Goal: Information Seeking & Learning: Find specific fact

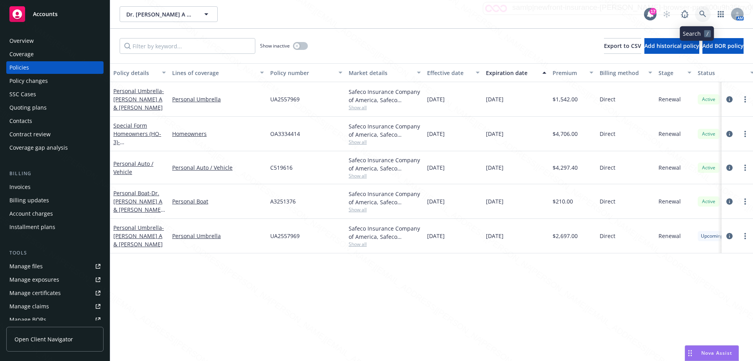
click at [700, 12] on icon at bounding box center [703, 14] width 7 height 7
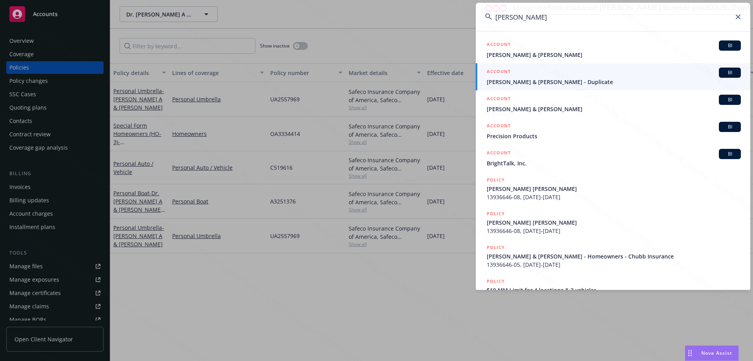
type input "[PERSON_NAME]"
click at [553, 54] on span "[PERSON_NAME] & [PERSON_NAME]" at bounding box center [614, 55] width 254 height 8
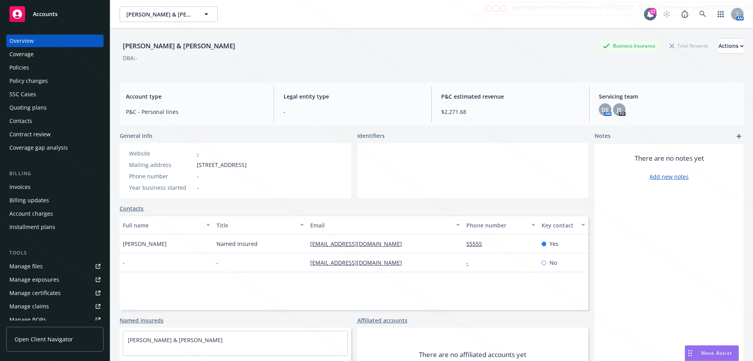
click at [25, 69] on div "Policies" at bounding box center [19, 67] width 20 height 13
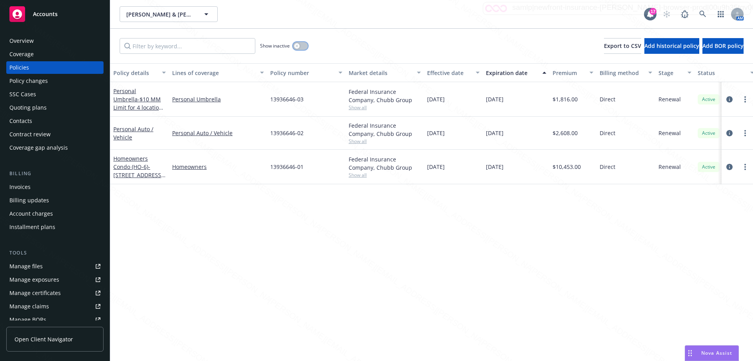
click at [303, 47] on button "button" at bounding box center [300, 46] width 15 height 8
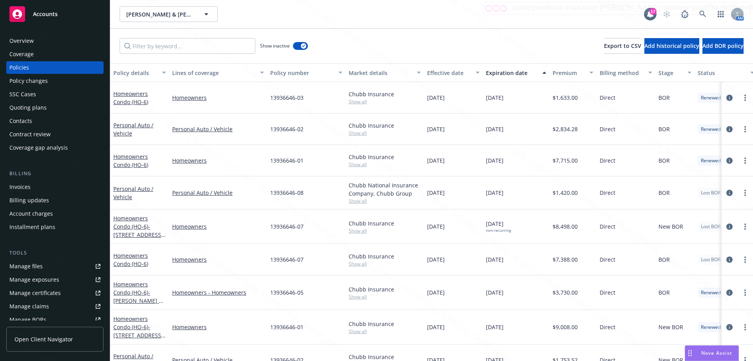
click at [303, 233] on div "13936646-07" at bounding box center [306, 226] width 78 height 35
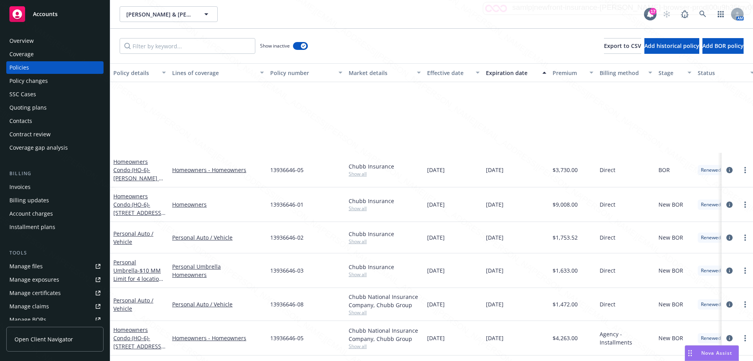
scroll to position [235, 0]
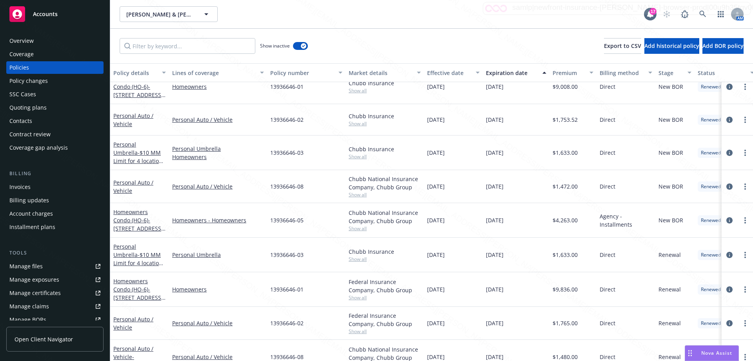
click at [445, 76] on div "Effective date" at bounding box center [449, 73] width 44 height 8
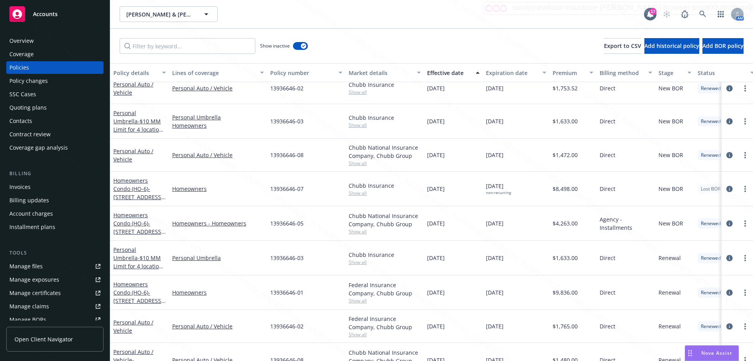
scroll to position [201, 0]
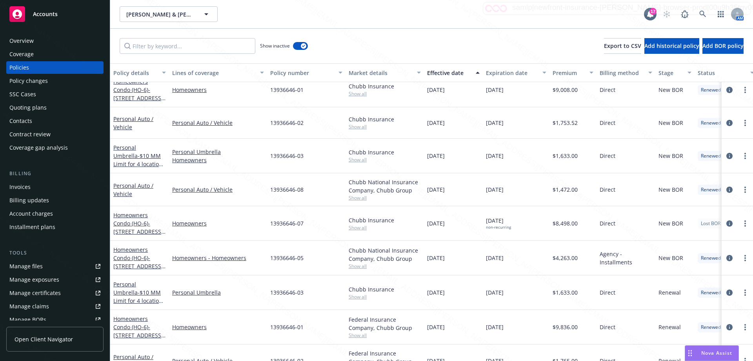
click at [507, 73] on div "Expiration date" at bounding box center [512, 73] width 52 height 8
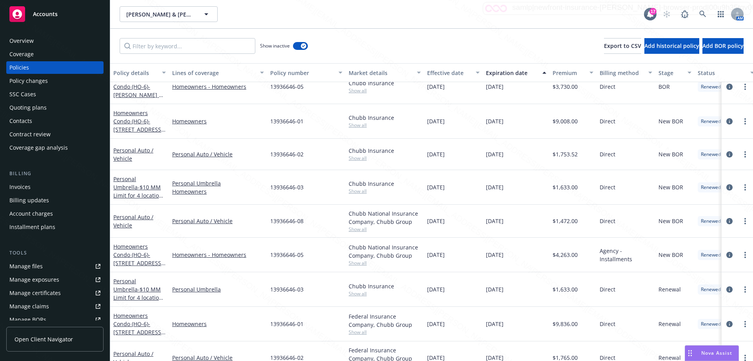
scroll to position [232, 0]
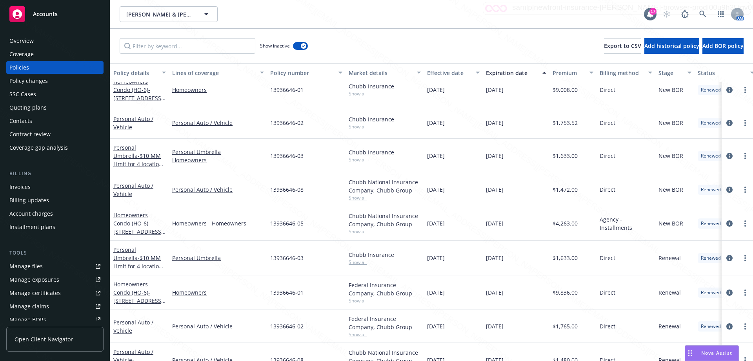
click at [507, 73] on div "Expiration date" at bounding box center [512, 73] width 52 height 8
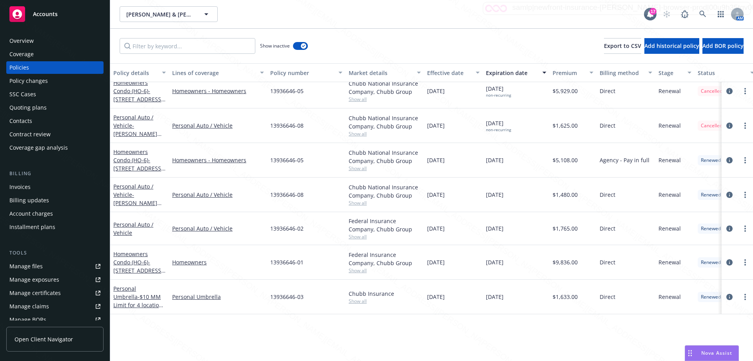
scroll to position [55, 0]
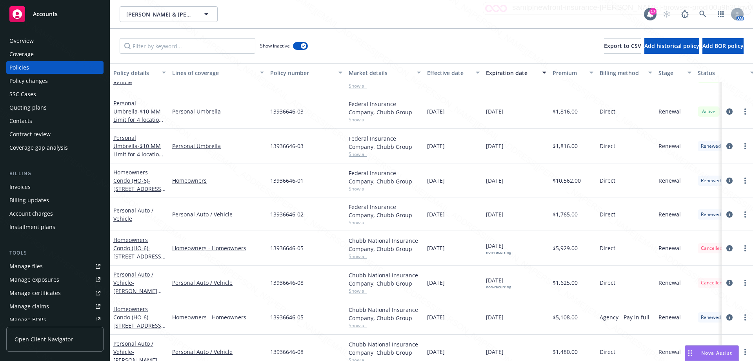
click at [521, 251] on div "[DATE] non-recurring" at bounding box center [516, 248] width 67 height 35
click at [144, 255] on span "- [STREET_ADDRESS][US_STATE]" at bounding box center [139, 256] width 52 height 24
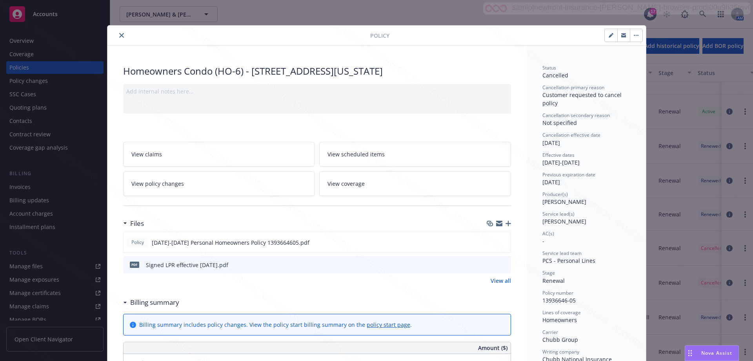
click at [119, 36] on icon "close" at bounding box center [121, 35] width 5 height 5
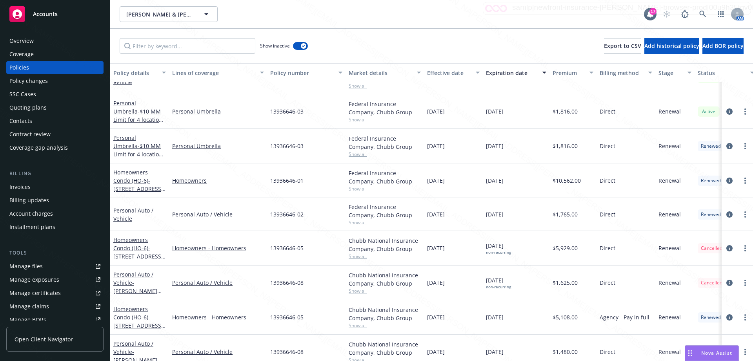
click at [541, 251] on div "[DATE] non-recurring" at bounding box center [516, 248] width 67 height 35
click at [381, 11] on div "[PERSON_NAME] & [PERSON_NAME] [PERSON_NAME] & [PERSON_NAME]" at bounding box center [382, 14] width 525 height 16
click at [700, 14] on icon at bounding box center [703, 14] width 7 height 7
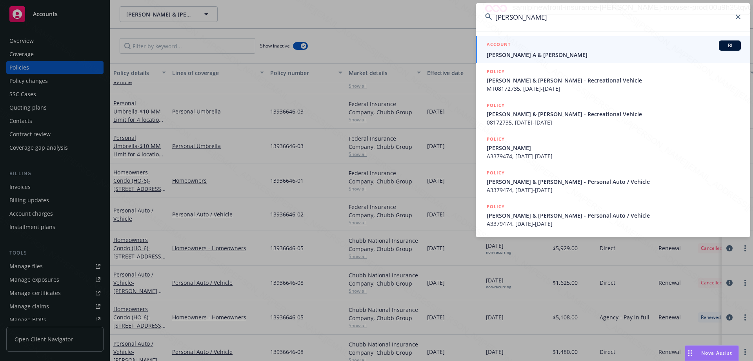
type input "[PERSON_NAME]"
click at [512, 53] on span "[PERSON_NAME] A & [PERSON_NAME]" at bounding box center [614, 55] width 254 height 8
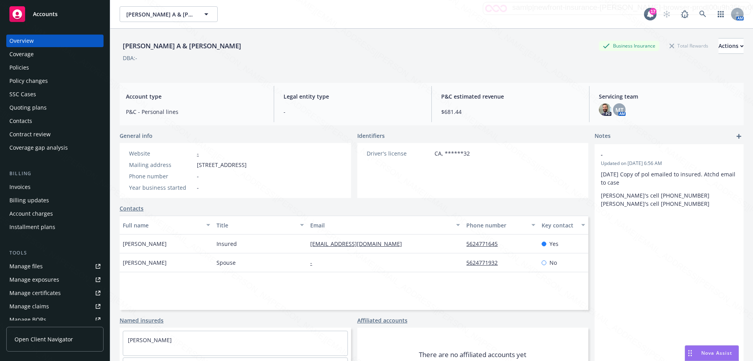
click at [17, 69] on div "Policies" at bounding box center [19, 67] width 20 height 13
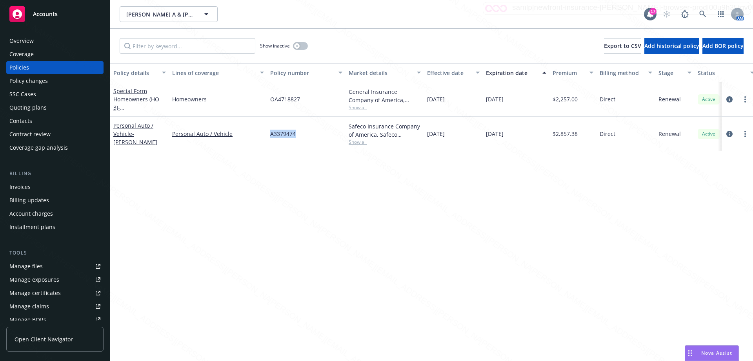
drag, startPoint x: 272, startPoint y: 131, endPoint x: 310, endPoint y: 131, distance: 38.5
click at [310, 131] on div "A3379474" at bounding box center [306, 134] width 78 height 35
copy span "A3379474"
click at [32, 42] on div "Overview" at bounding box center [21, 41] width 24 height 13
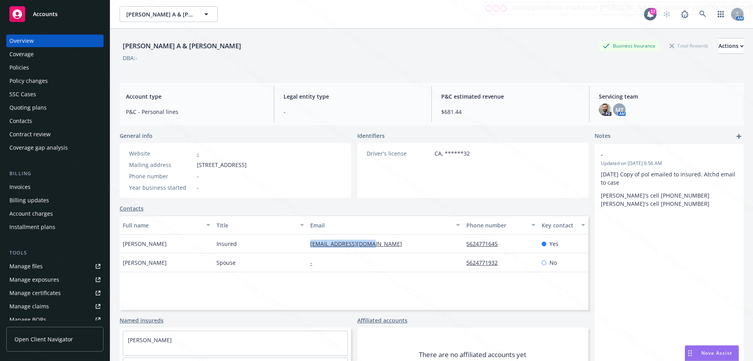
drag, startPoint x: 312, startPoint y: 246, endPoint x: 378, endPoint y: 252, distance: 65.8
click at [378, 252] on div "[PERSON_NAME] Insured [EMAIL_ADDRESS][DOMAIN_NAME] 5624771645 Yes" at bounding box center [354, 243] width 469 height 19
click at [31, 69] on div "Policies" at bounding box center [54, 67] width 91 height 13
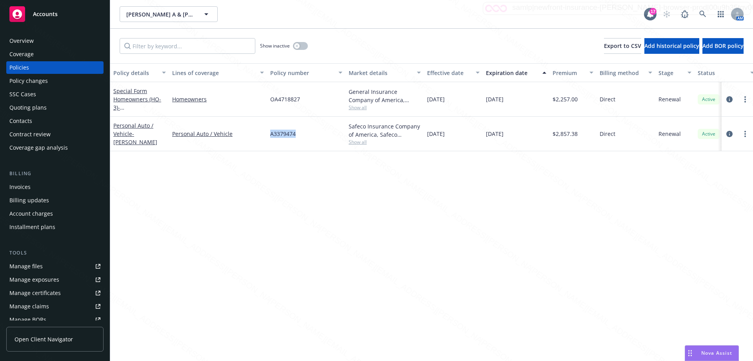
drag, startPoint x: 270, startPoint y: 131, endPoint x: 303, endPoint y: 134, distance: 33.1
click at [303, 134] on div "A3379474" at bounding box center [306, 134] width 78 height 35
copy span "A3379474"
click at [38, 46] on div "Overview" at bounding box center [54, 41] width 91 height 13
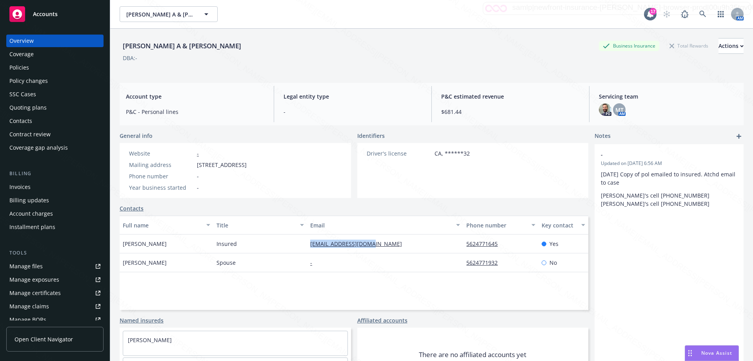
drag, startPoint x: 304, startPoint y: 247, endPoint x: 385, endPoint y: 252, distance: 81.0
click at [385, 252] on div "[PERSON_NAME] Insured [EMAIL_ADDRESS][DOMAIN_NAME] 5624771645 Yes" at bounding box center [354, 243] width 469 height 19
copy div "[EMAIL_ADDRESS][DOMAIN_NAME]"
click at [17, 63] on div "Policies" at bounding box center [19, 67] width 20 height 13
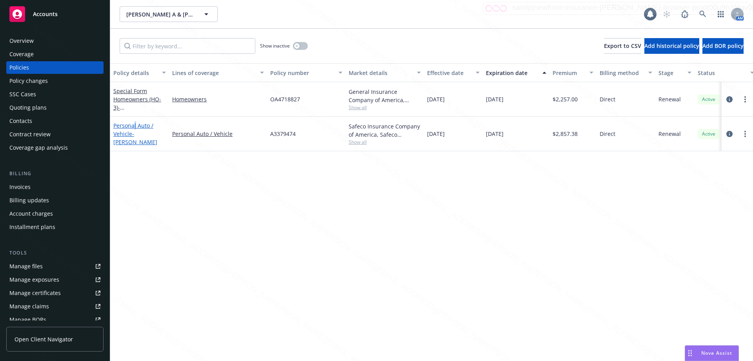
click at [137, 128] on link "Personal Auto / Vehicle - [PERSON_NAME]" at bounding box center [135, 134] width 44 height 24
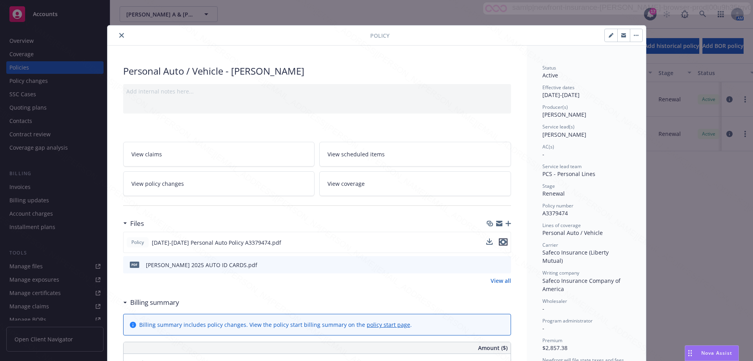
click at [502, 244] on icon "preview file" at bounding box center [503, 241] width 7 height 5
click at [118, 33] on button "close" at bounding box center [121, 35] width 9 height 9
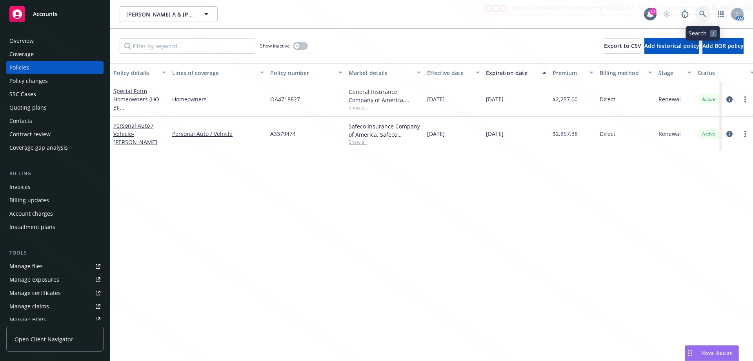
click at [703, 15] on icon at bounding box center [703, 14] width 7 height 7
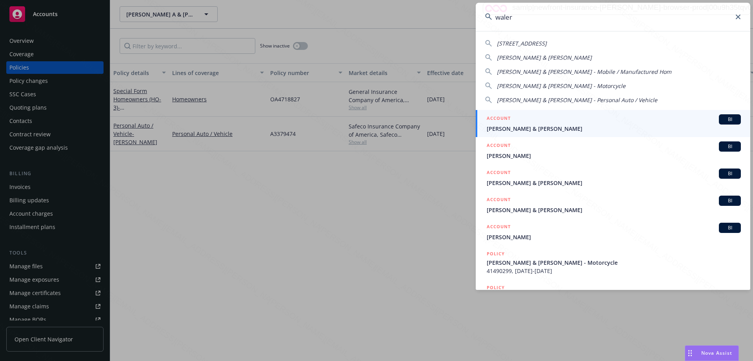
type input "waler"
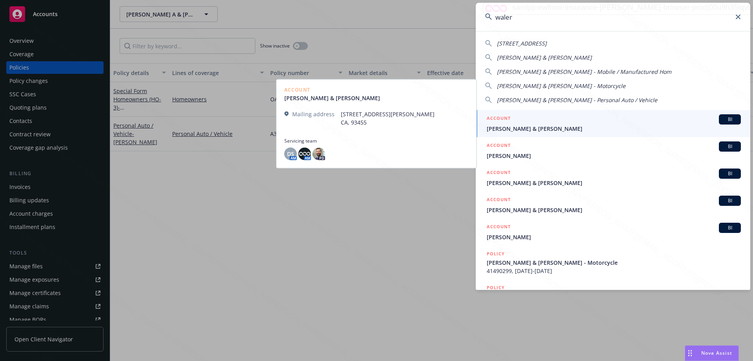
click at [502, 129] on span "[PERSON_NAME] & [PERSON_NAME]" at bounding box center [614, 128] width 254 height 8
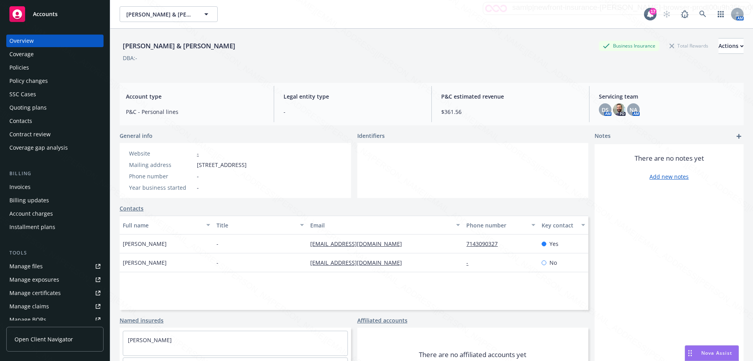
click at [18, 64] on div "Policies" at bounding box center [19, 67] width 20 height 13
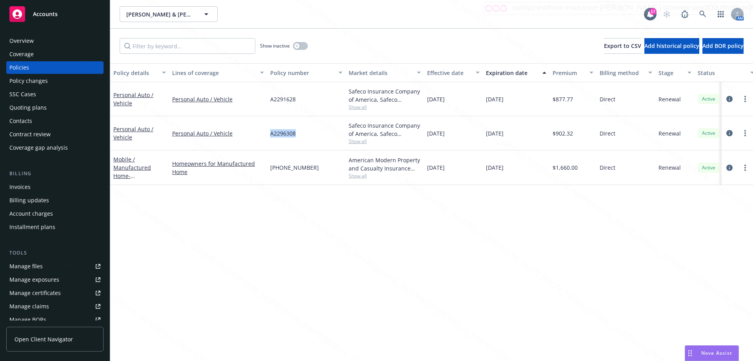
drag, startPoint x: 266, startPoint y: 131, endPoint x: 303, endPoint y: 136, distance: 37.6
click at [303, 136] on div "Personal Auto / Vehicle Personal Auto / Vehicle A2296308 Safeco Insurance Compa…" at bounding box center [488, 133] width 757 height 34
copy div "A2296308"
